Goal: Task Accomplishment & Management: Use online tool/utility

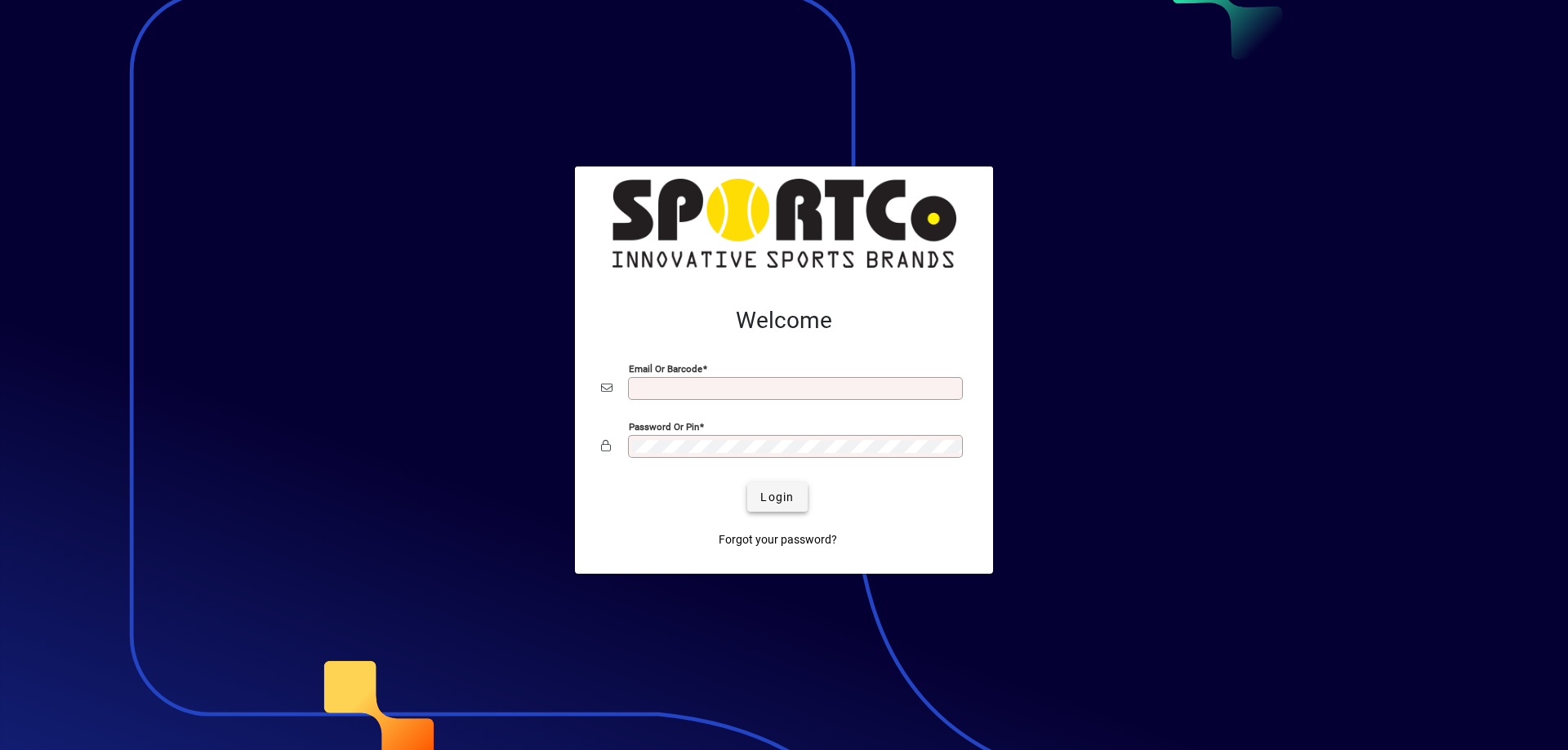
type input "**********"
click at [775, 513] on span "submit" at bounding box center [777, 497] width 60 height 39
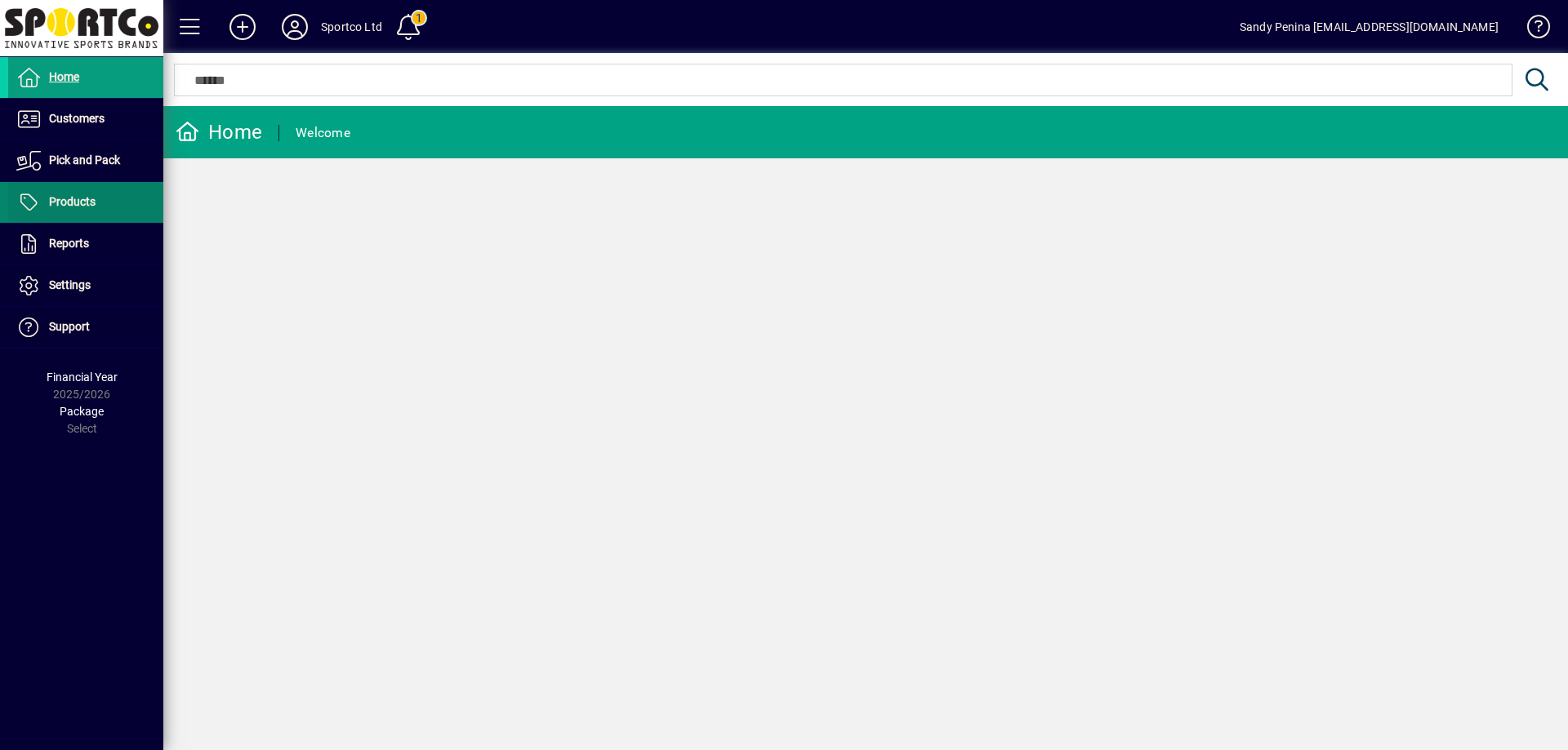
click at [110, 205] on span at bounding box center [85, 202] width 155 height 39
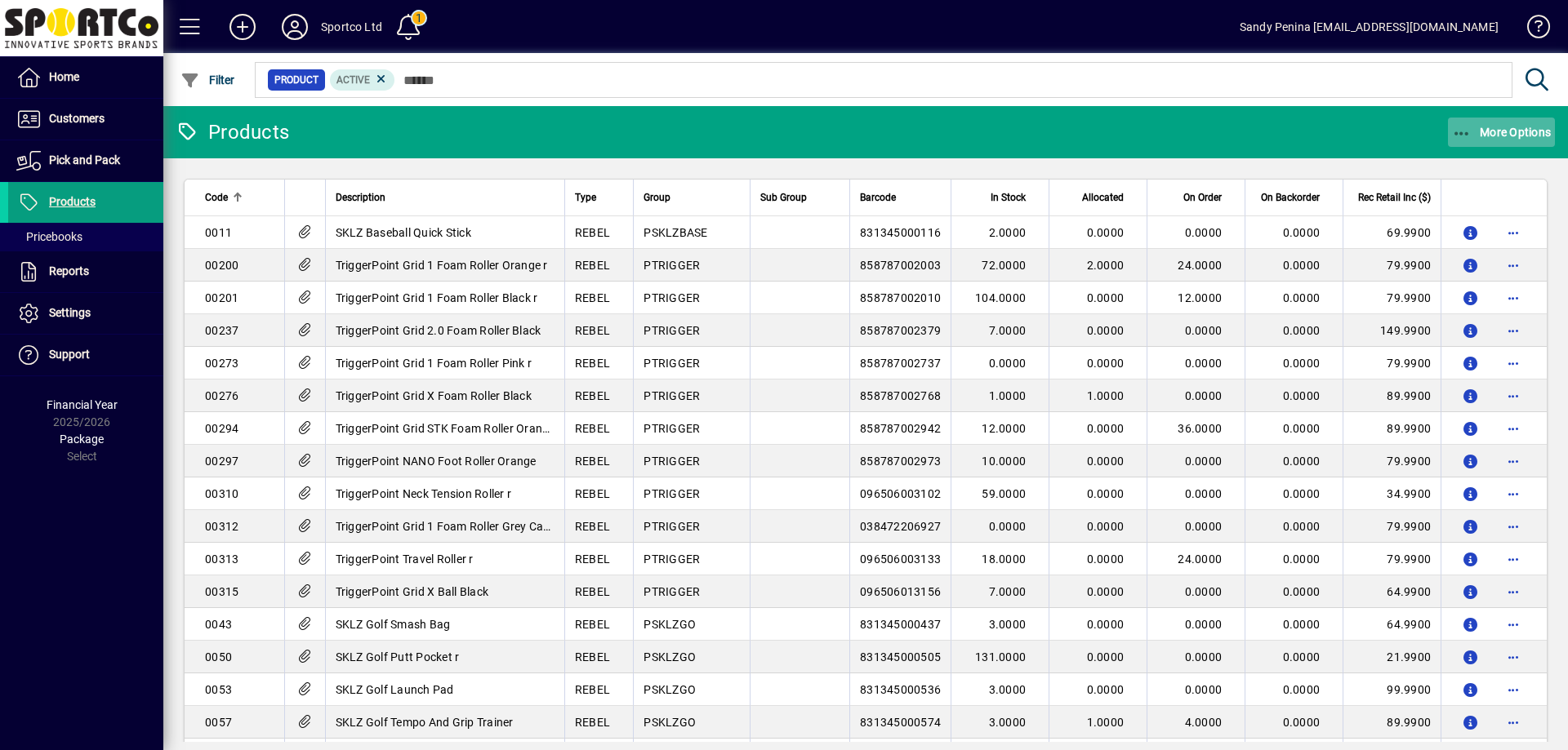
click at [1455, 140] on icon "button" at bounding box center [1463, 134] width 21 height 17
click at [1463, 173] on span "Product Status" at bounding box center [1477, 168] width 118 height 16
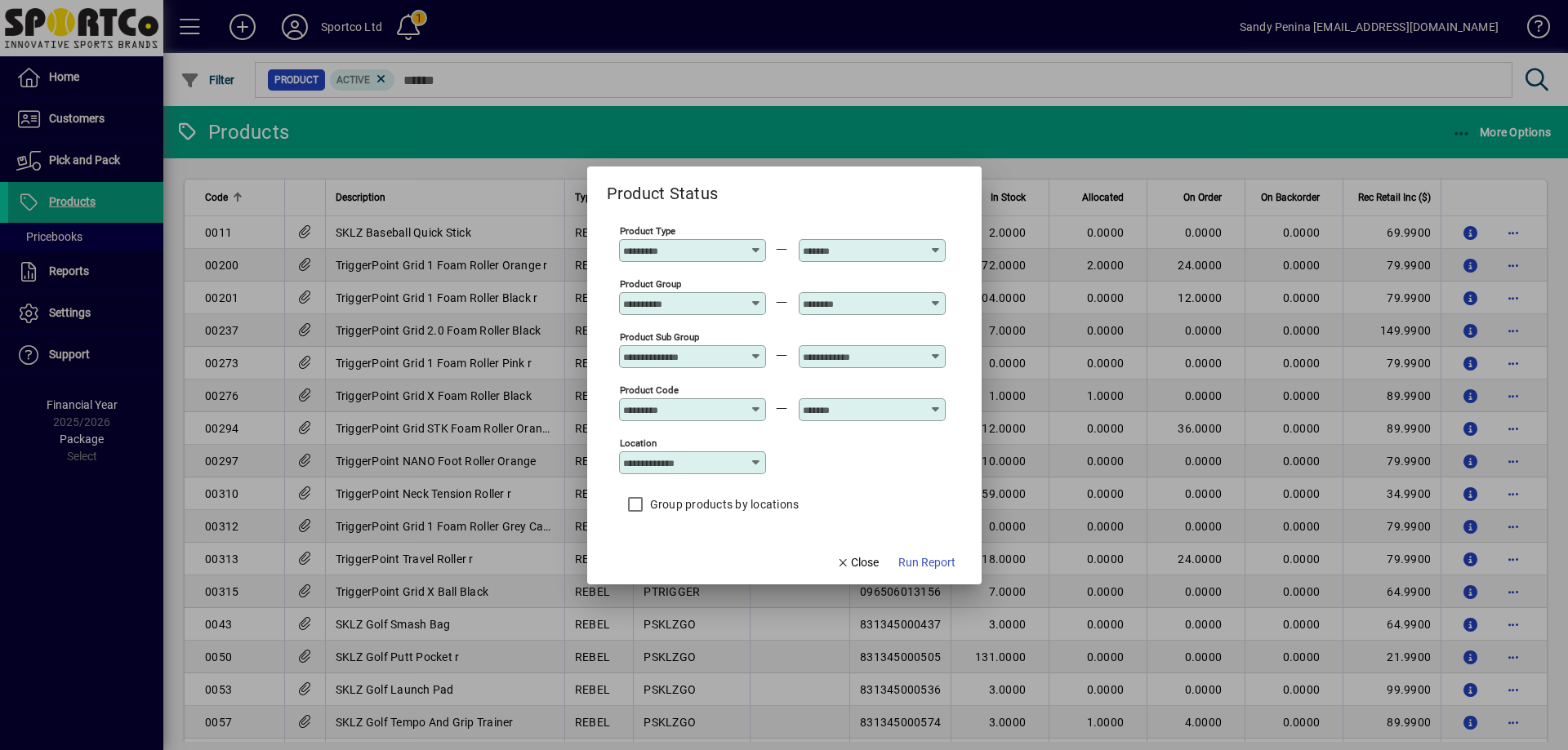
click at [687, 311] on div "Product Group" at bounding box center [692, 304] width 147 height 23
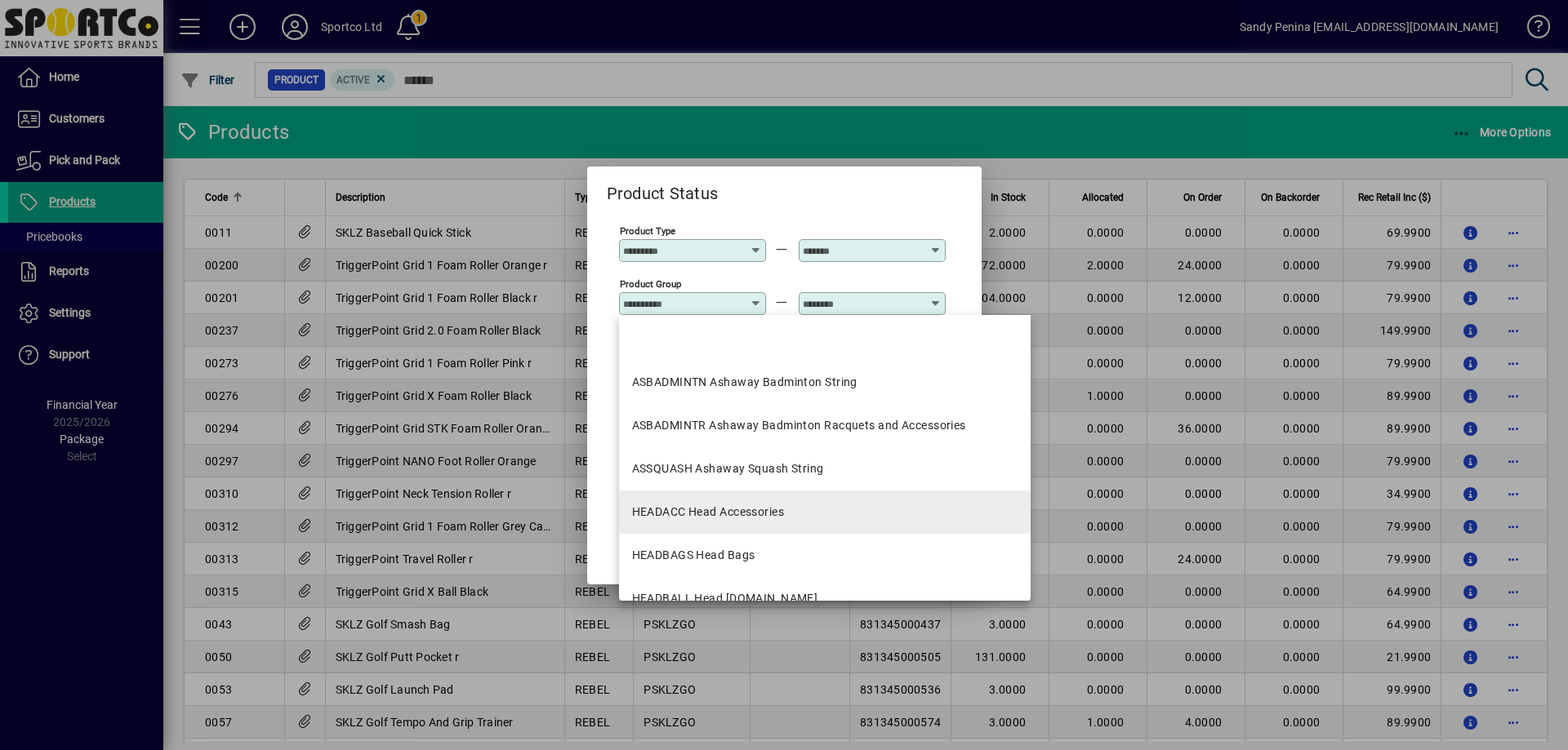
scroll to position [163, 0]
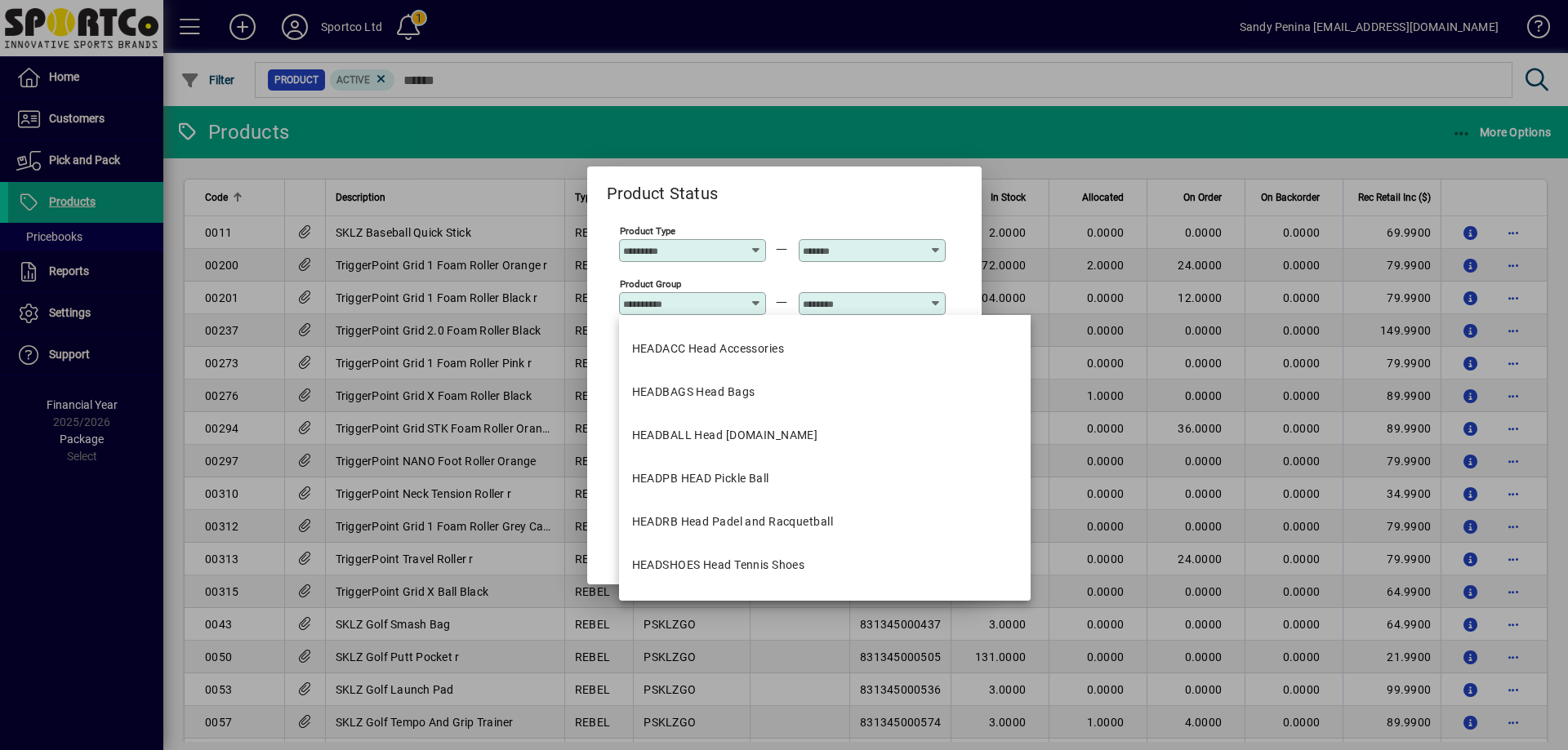
click at [730, 313] on div "Product Group" at bounding box center [692, 304] width 147 height 23
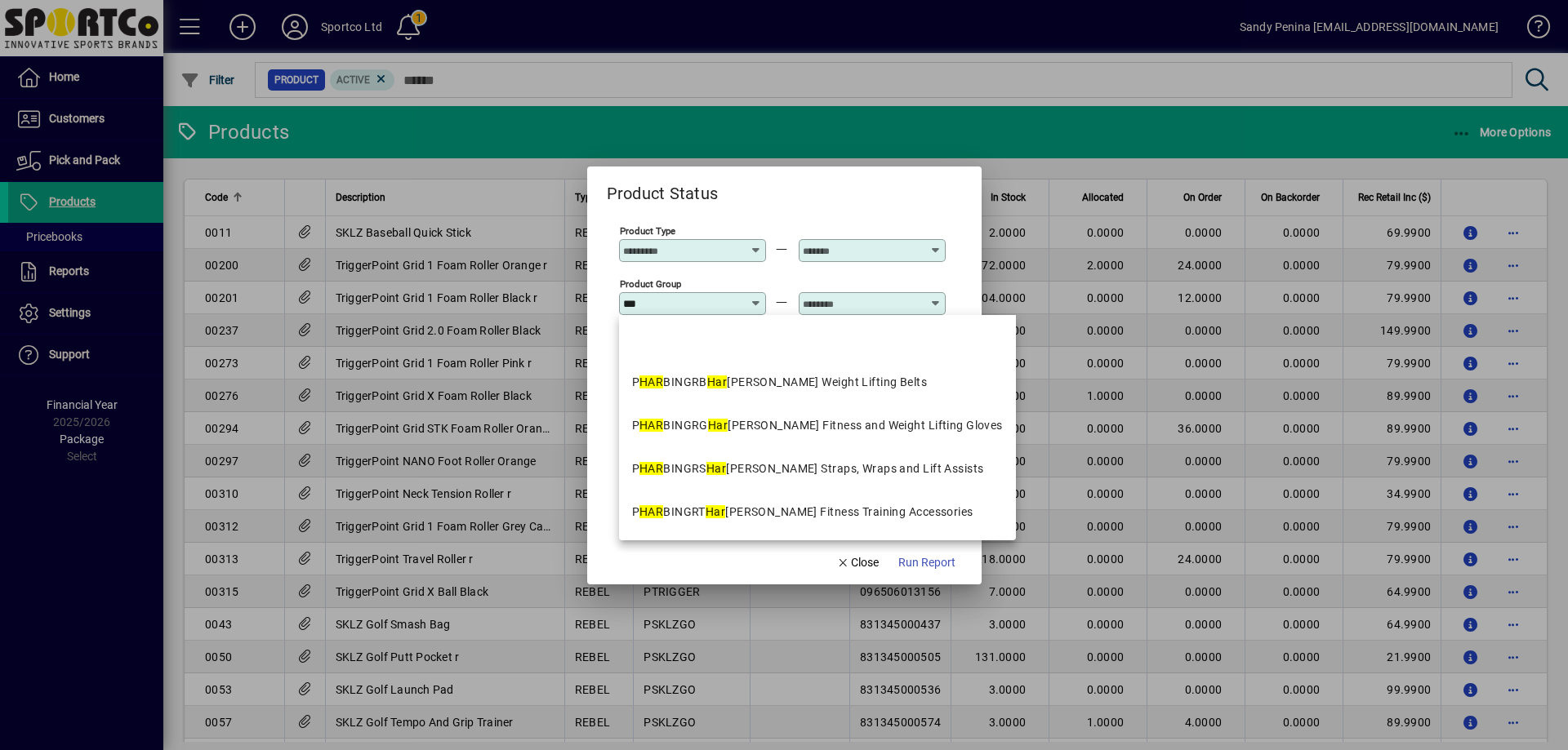
scroll to position [0, 0]
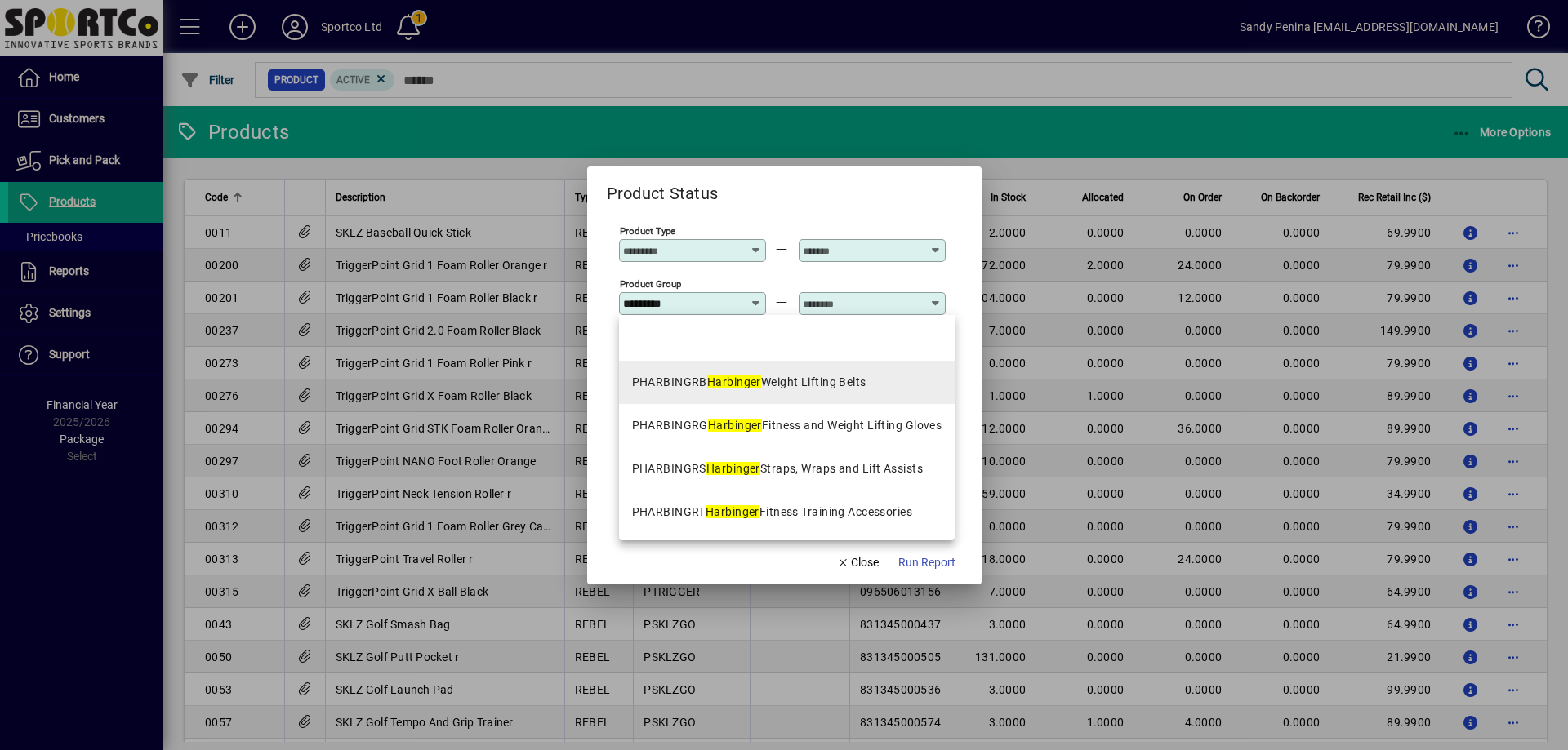
click at [789, 382] on div "PHARBINGRB Harbinger Weight Lifting Belts" at bounding box center [750, 382] width 234 height 17
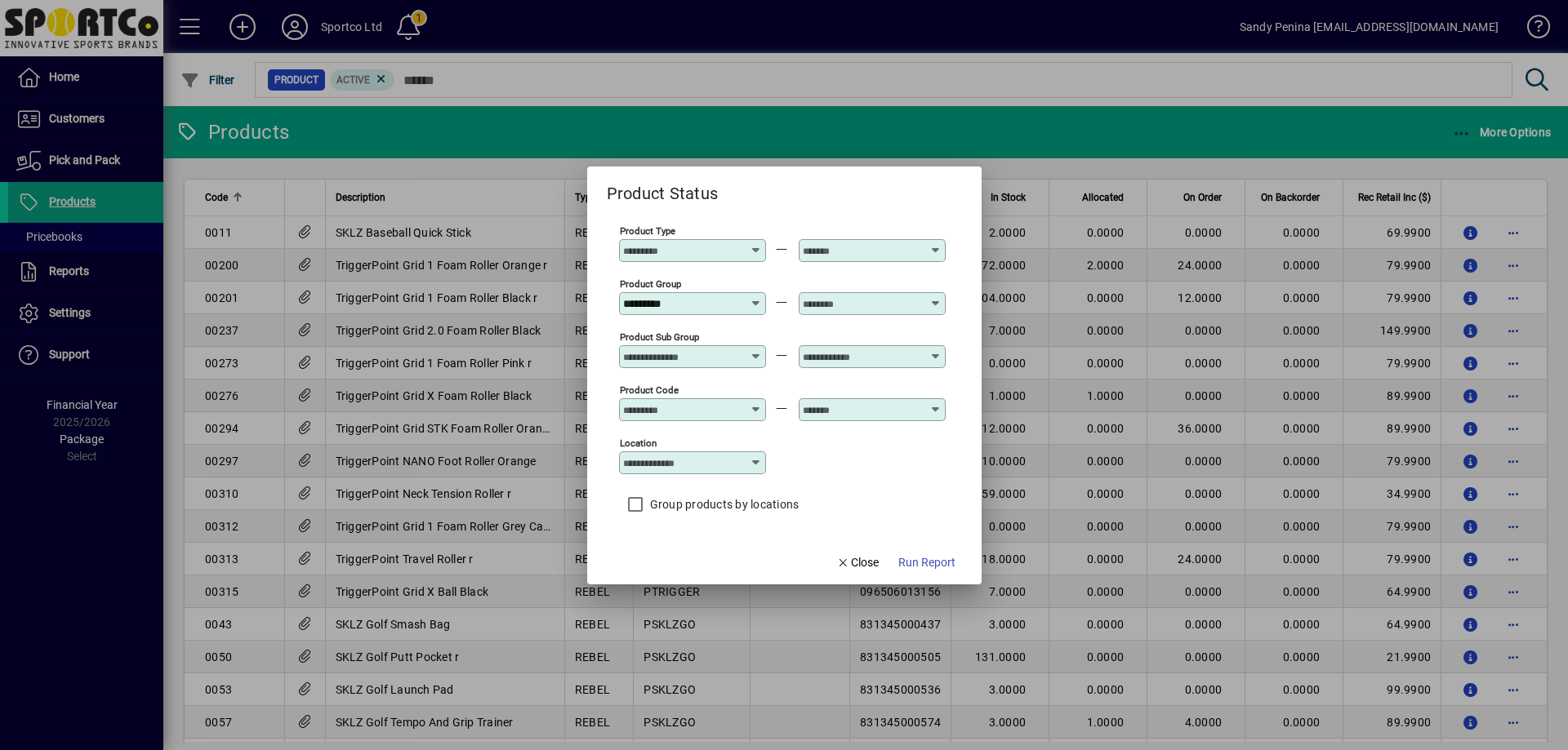
type input "**********"
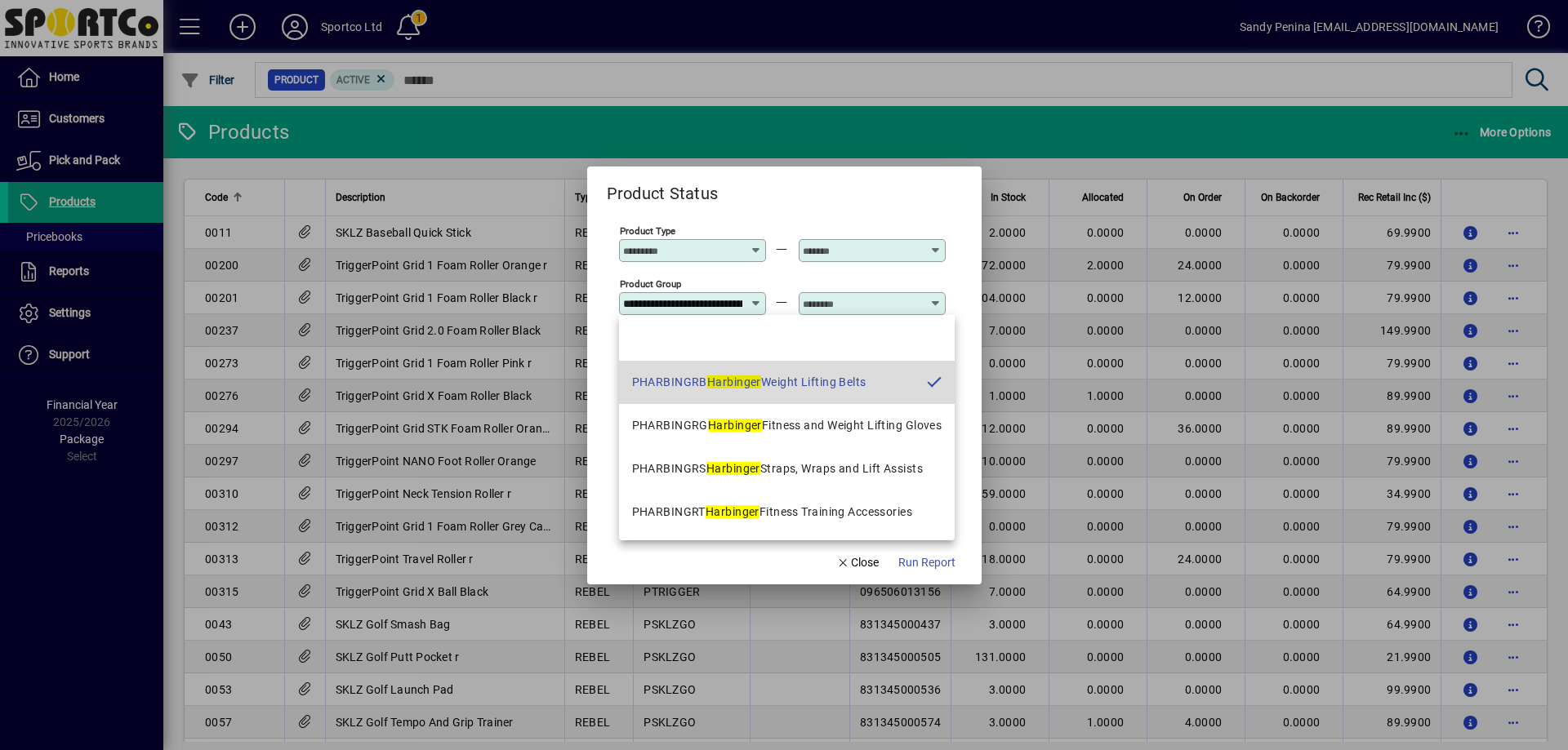
scroll to position [0, 116]
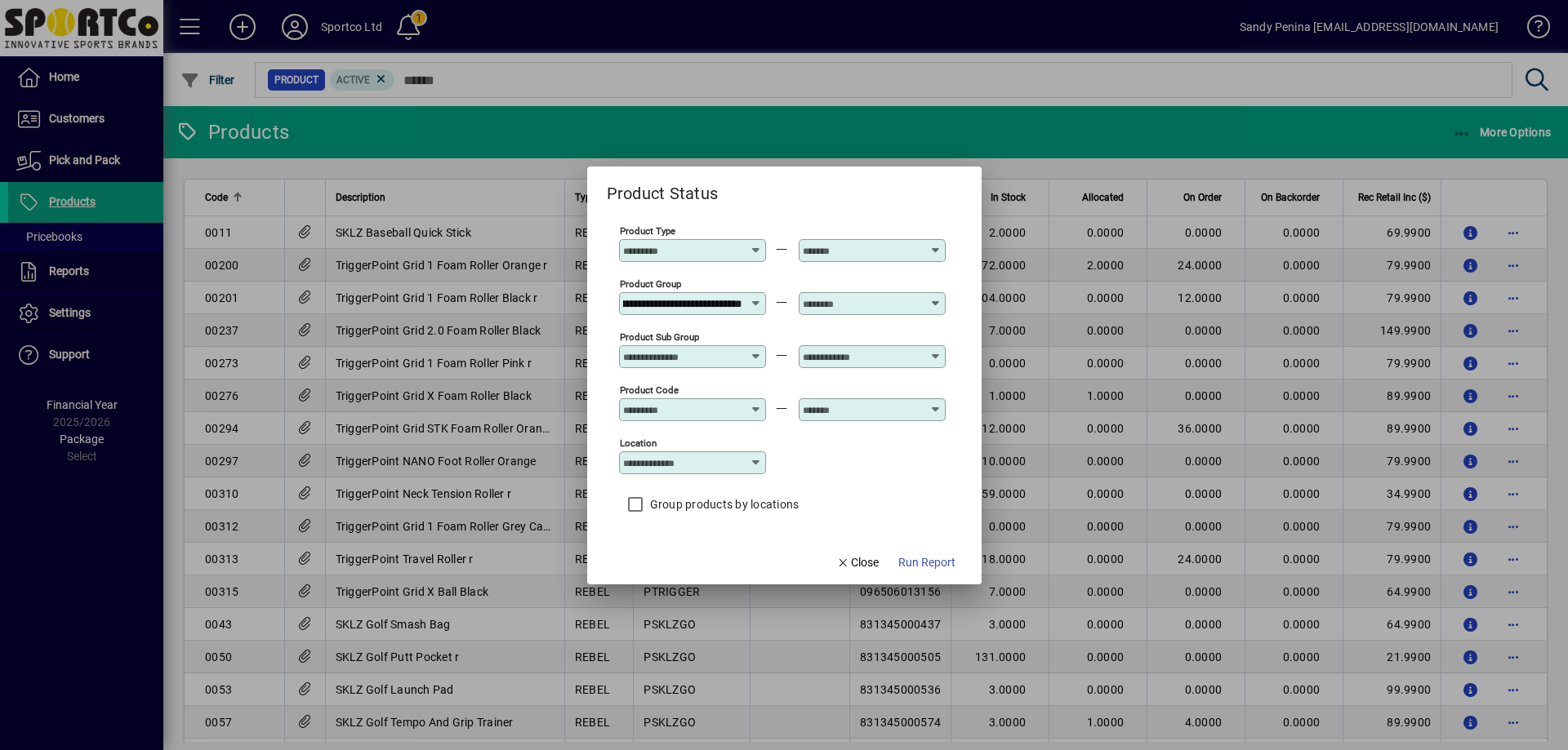
drag, startPoint x: 834, startPoint y: 290, endPoint x: 838, endPoint y: 300, distance: 10.8
click at [838, 296] on div at bounding box center [872, 295] width 147 height 39
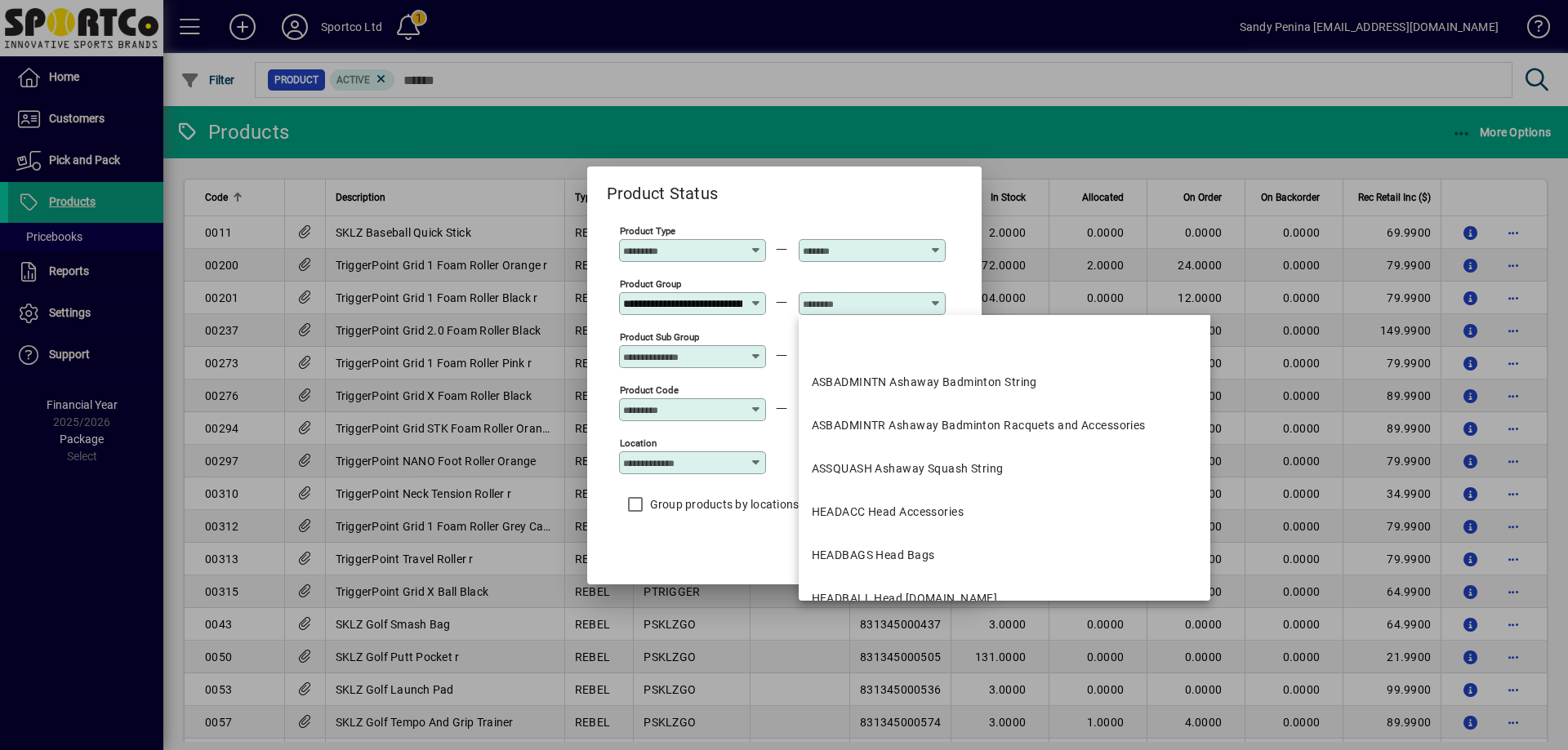
click at [838, 300] on input "text" at bounding box center [862, 304] width 120 height 13
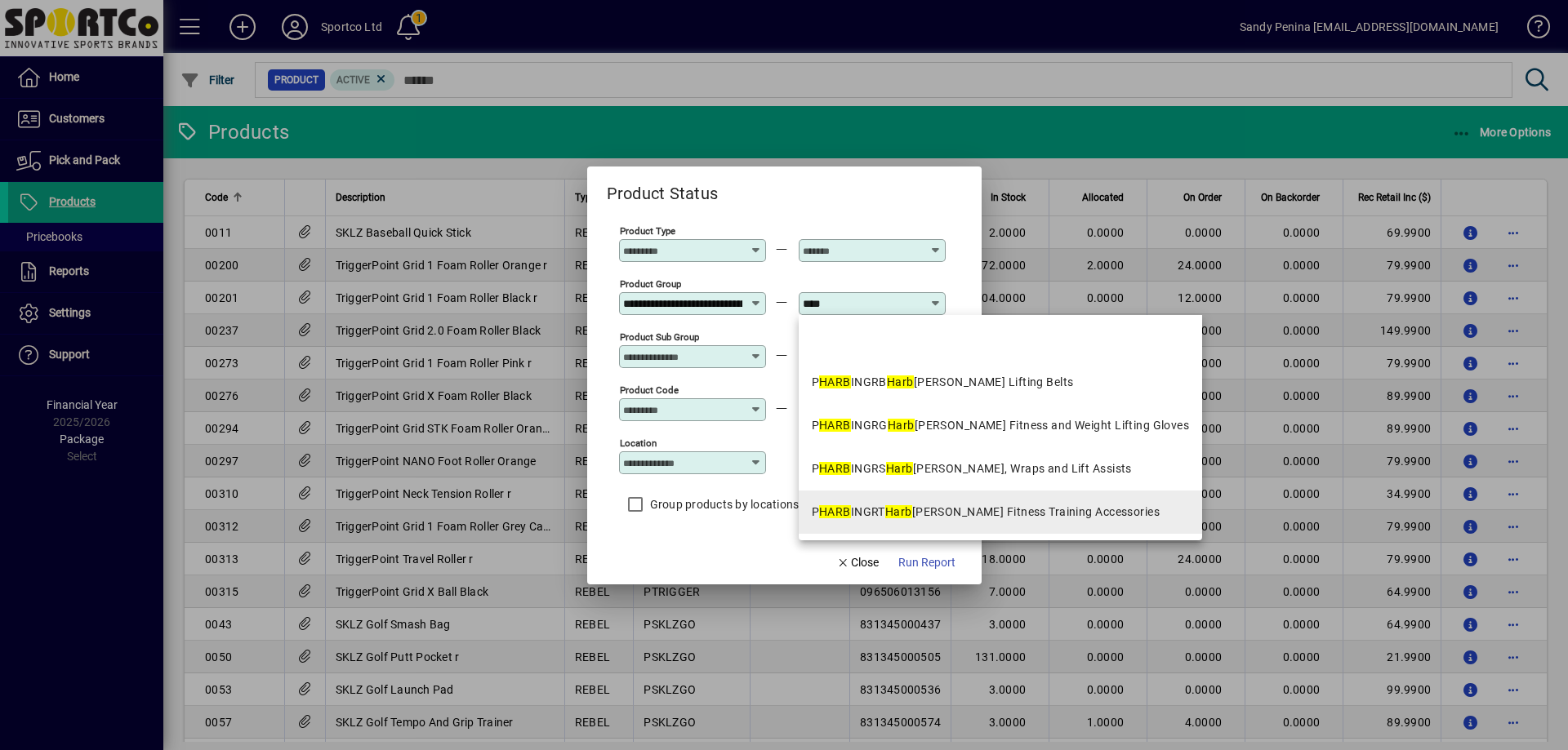
click at [1028, 510] on div "P HARB INGRT Harb inger Fitness Training Accessories" at bounding box center [986, 512] width 349 height 17
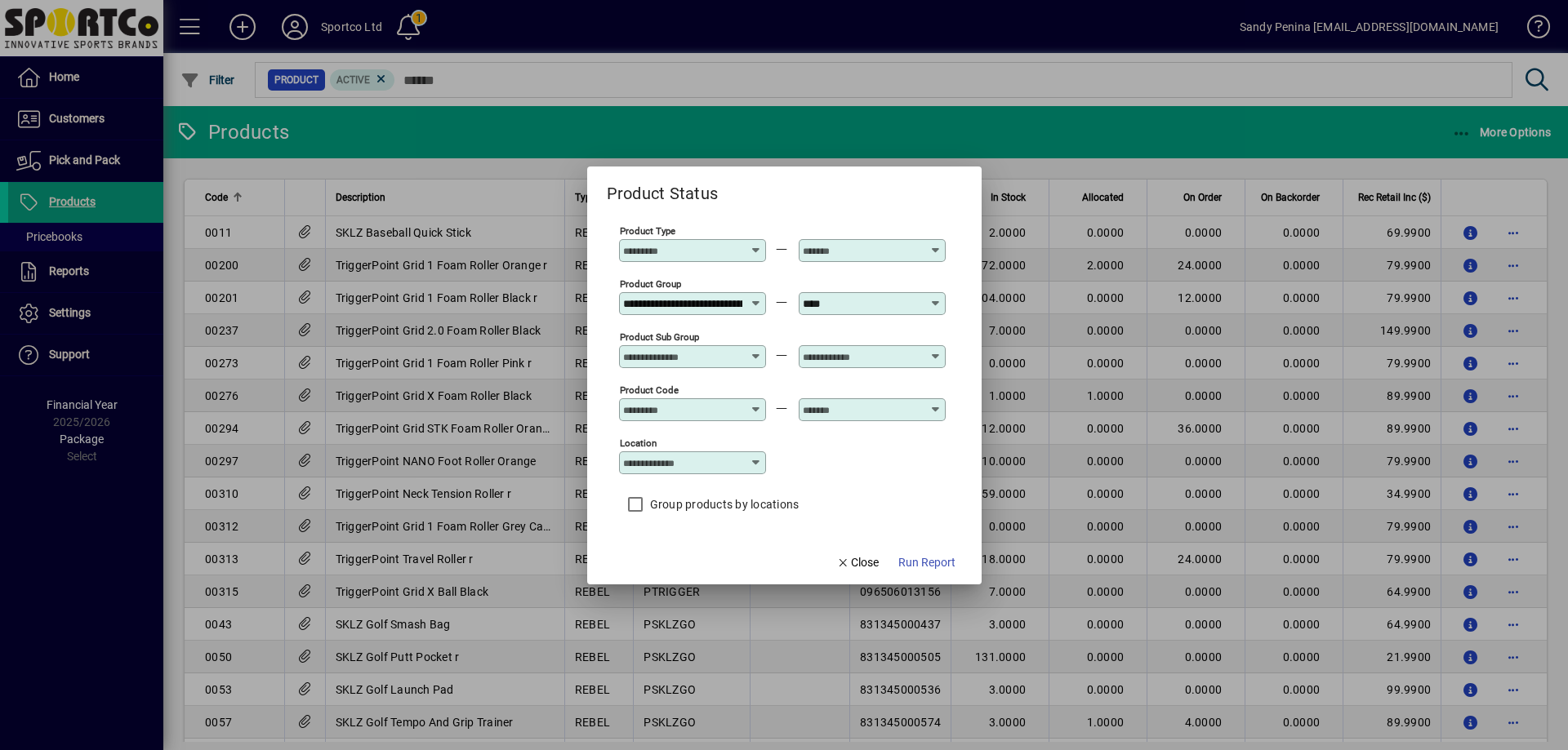
type input "**********"
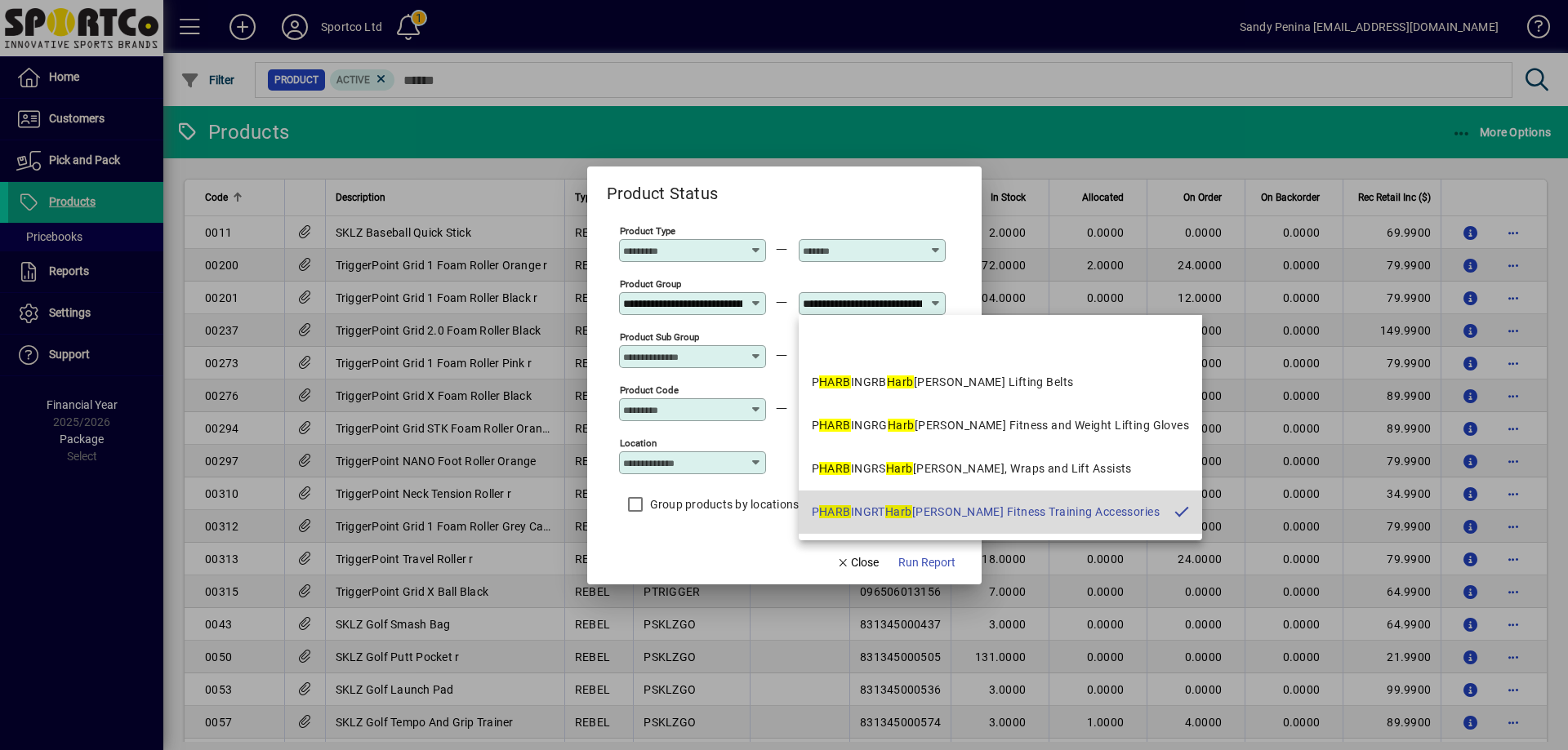
scroll to position [0, 164]
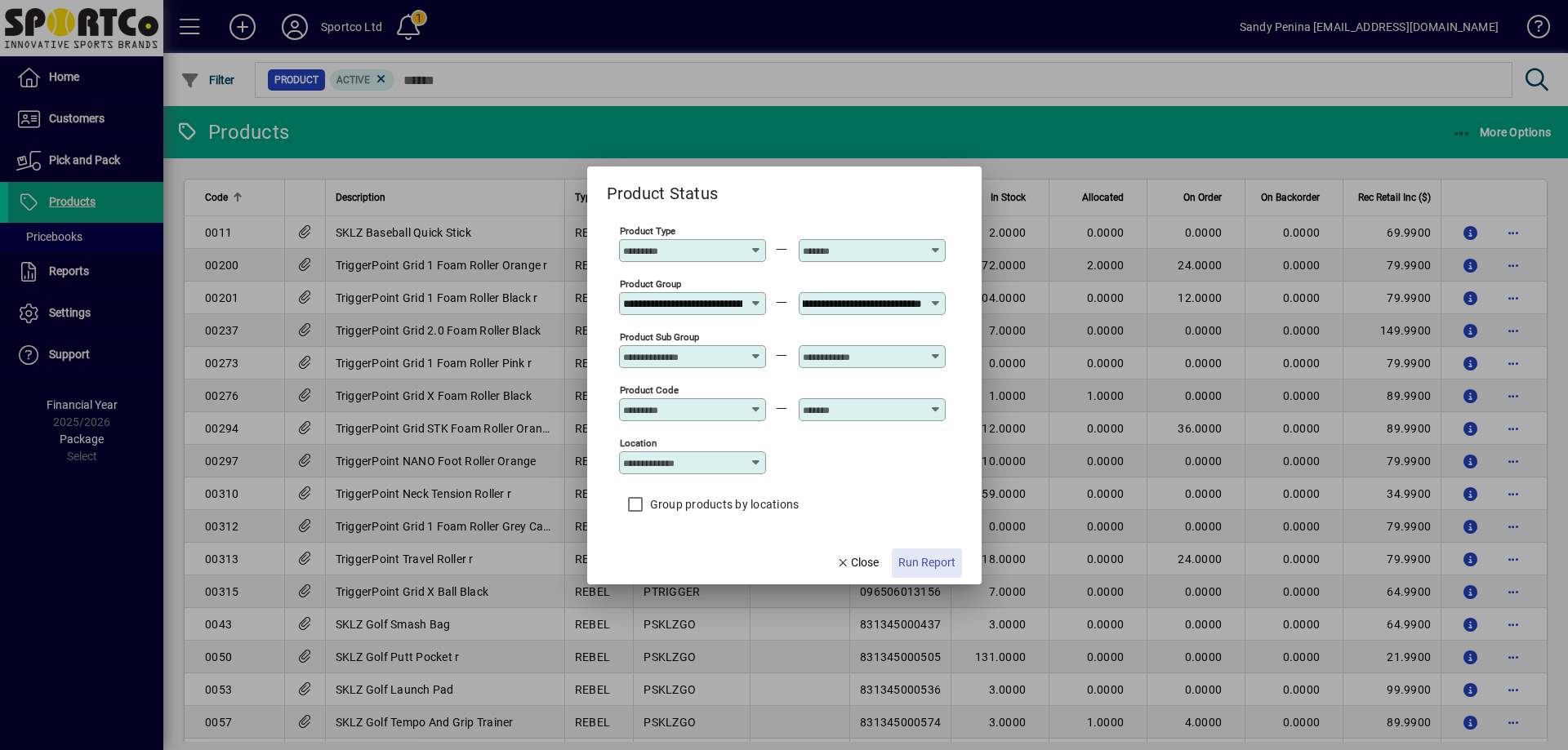
click at [922, 560] on span "Run Report" at bounding box center [926, 562] width 57 height 17
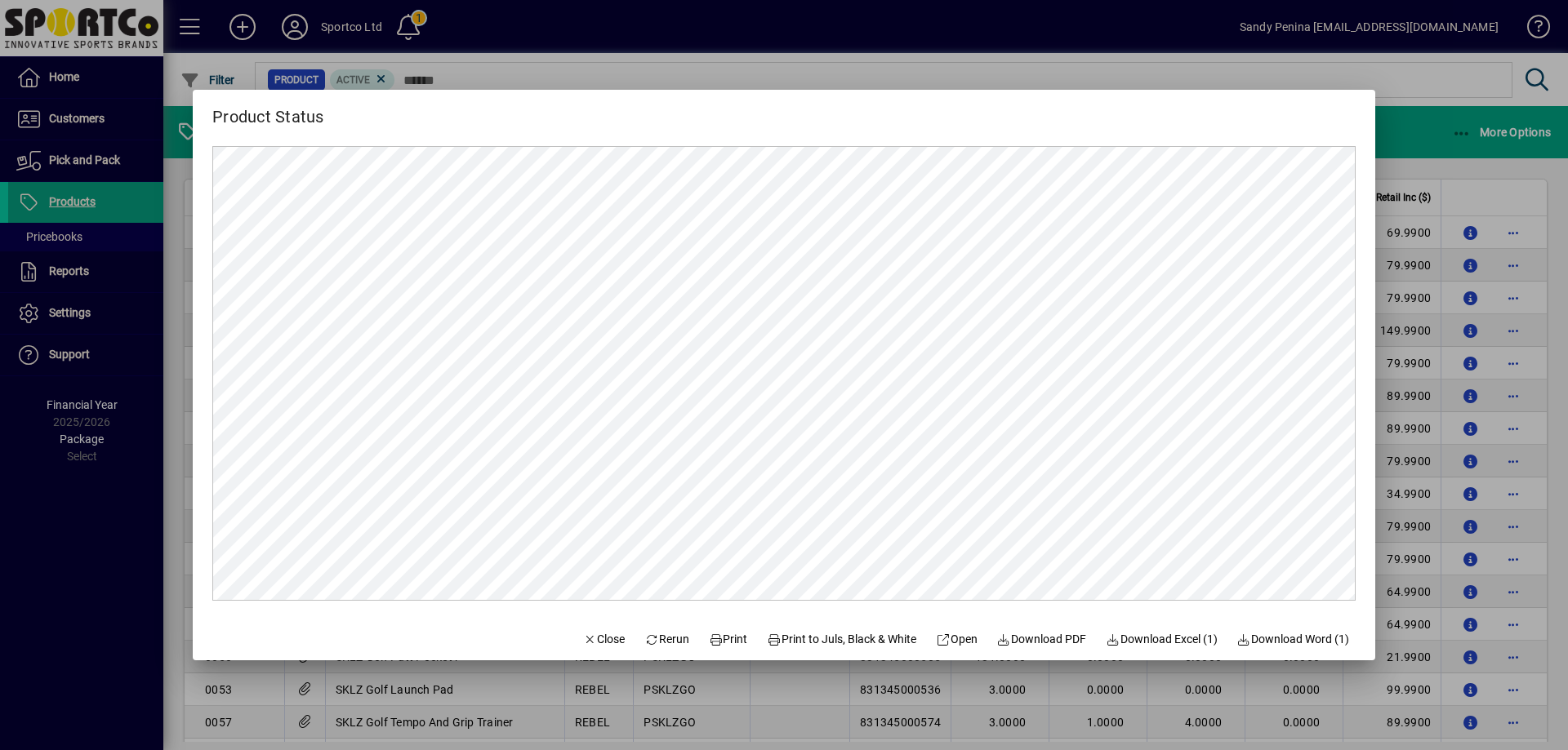
scroll to position [0, 0]
click at [710, 641] on span "Print" at bounding box center [728, 640] width 39 height 17
click at [592, 642] on span "Close" at bounding box center [604, 640] width 42 height 17
